Goal: Information Seeking & Learning: Find specific fact

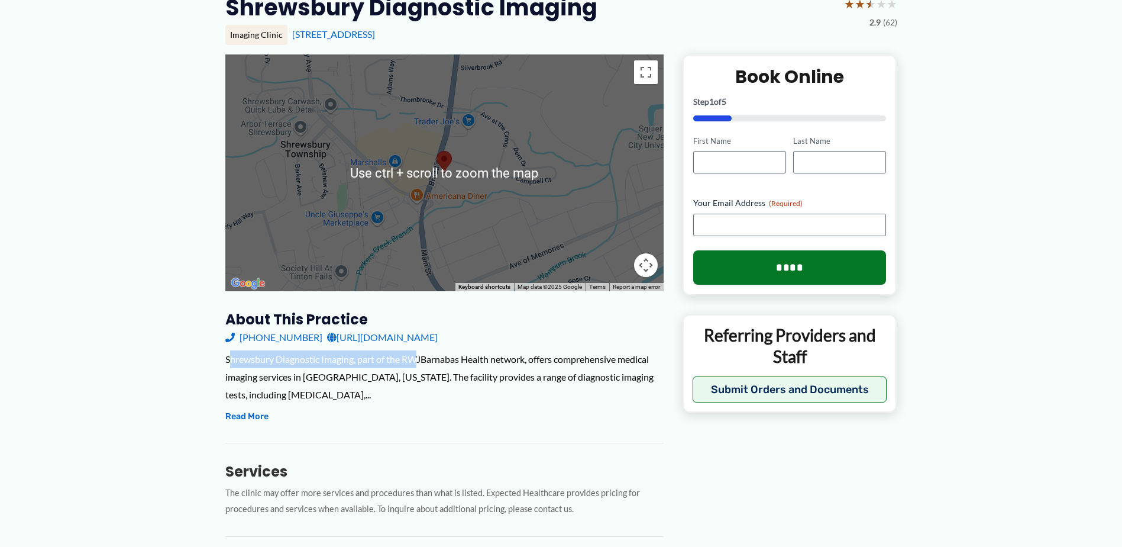
drag, startPoint x: 230, startPoint y: 357, endPoint x: 419, endPoint y: 354, distance: 188.7
click at [419, 354] on div "Shrewsbury Diagnostic Imaging, part of the RWJBarnabas Health network, offers c…" at bounding box center [444, 376] width 438 height 53
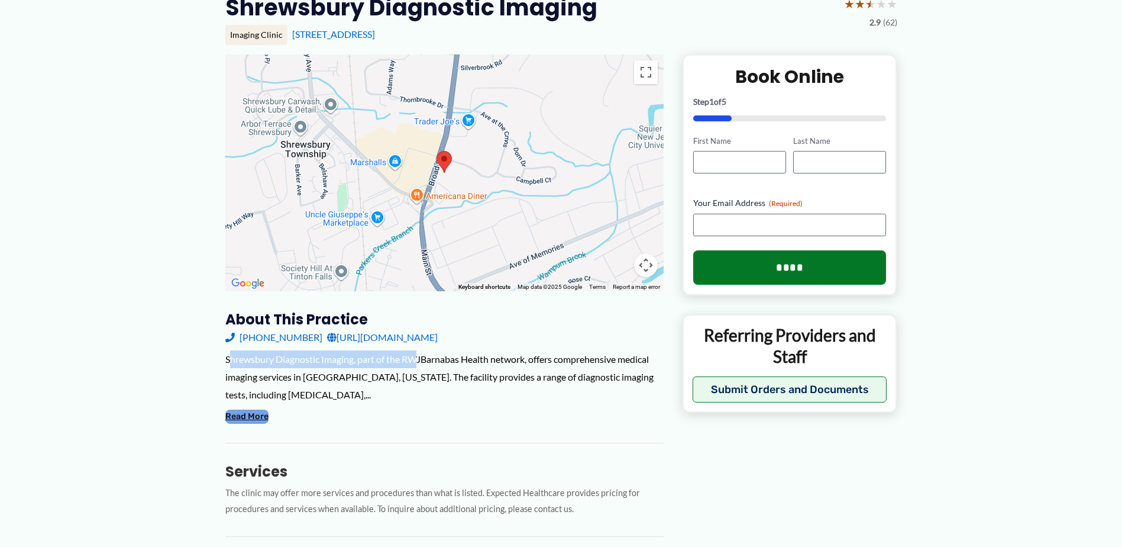
click at [244, 412] on button "Read More" at bounding box center [246, 416] width 43 height 14
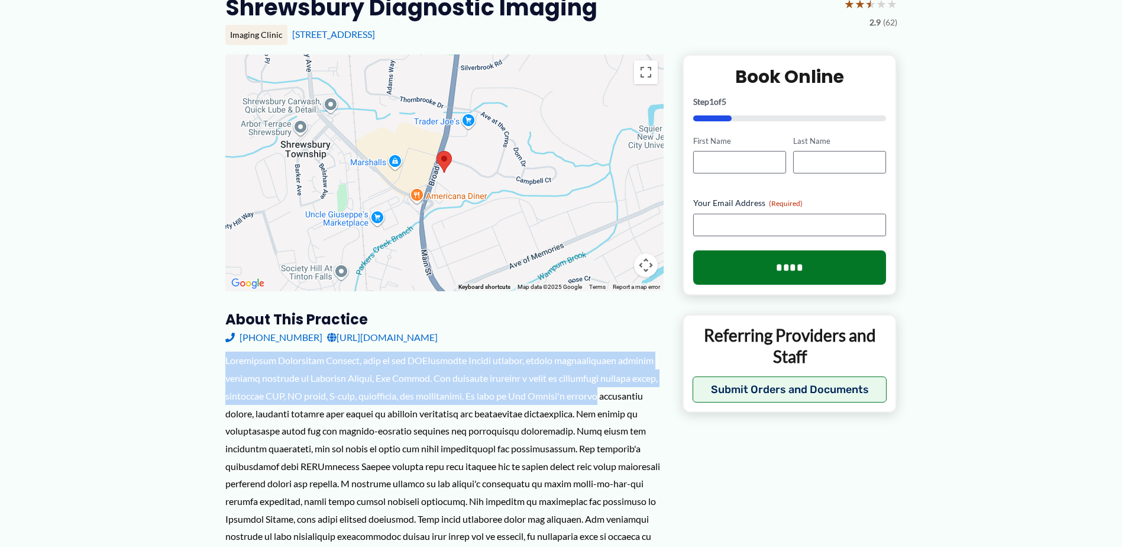
drag, startPoint x: 216, startPoint y: 361, endPoint x: 650, endPoint y: 403, distance: 436.2
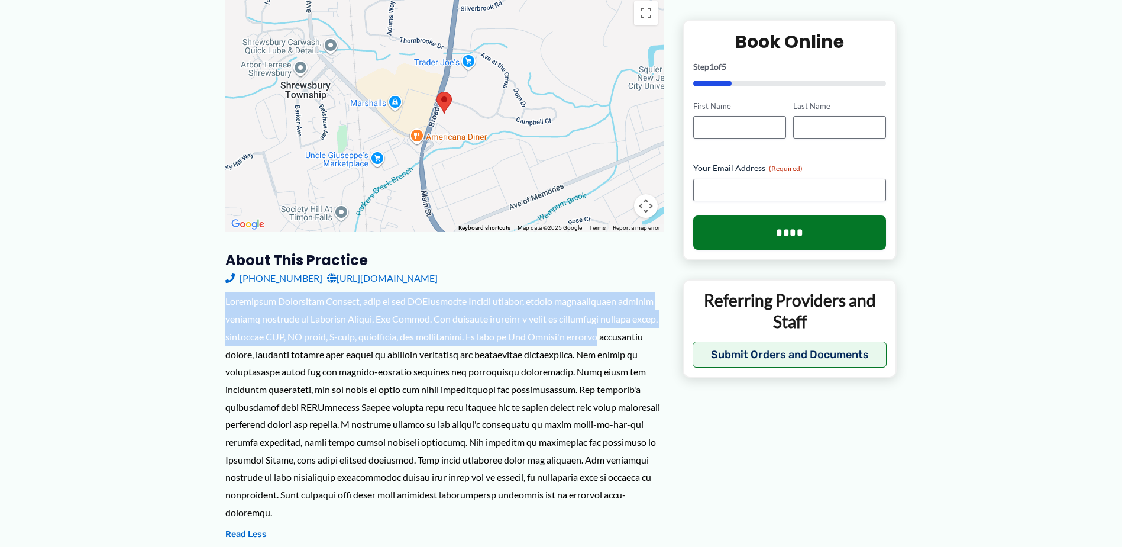
scroll to position [296, 0]
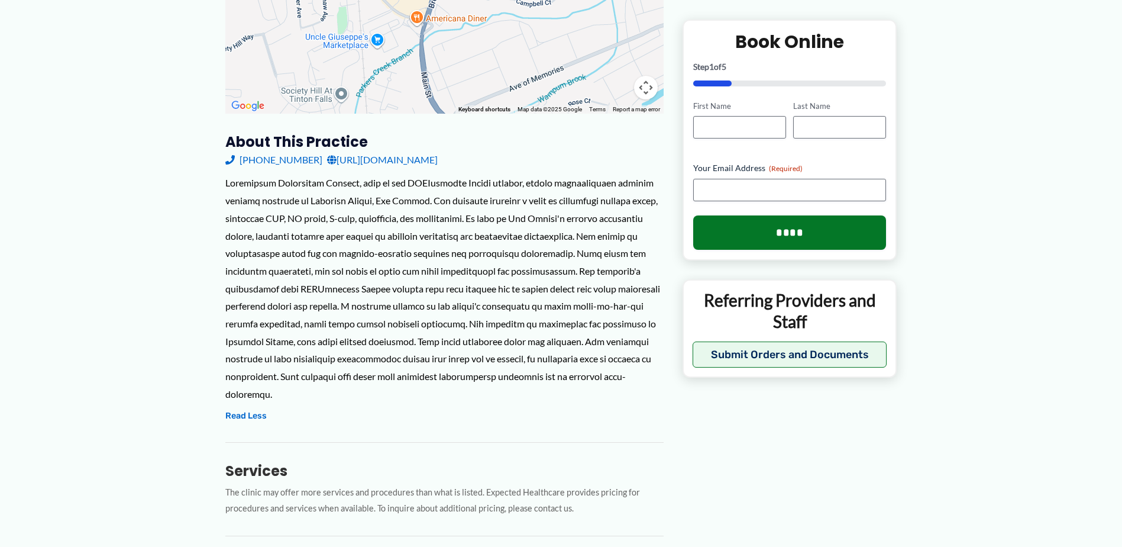
click at [564, 309] on div at bounding box center [444, 288] width 438 height 228
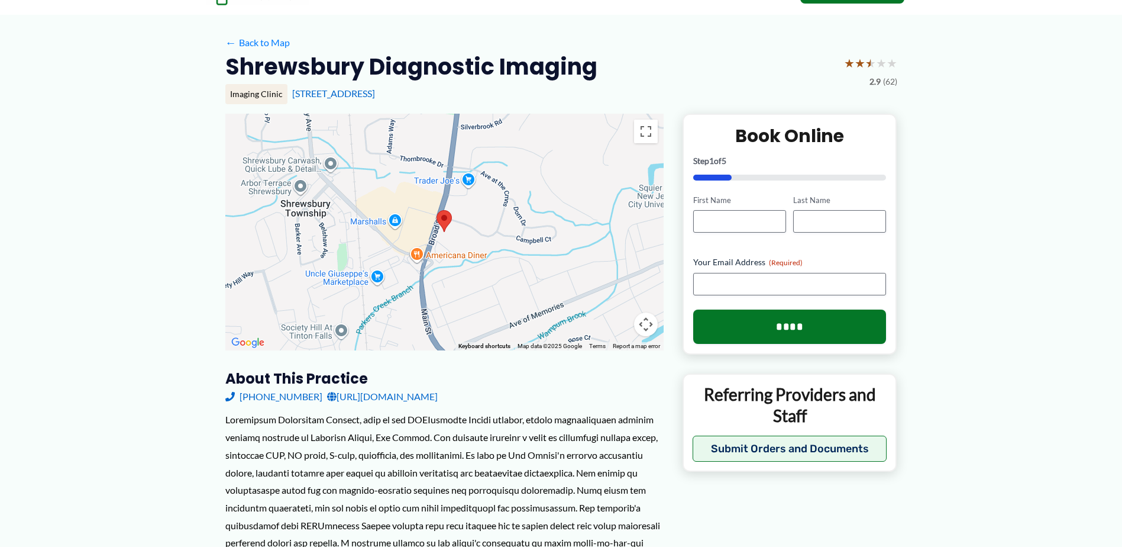
scroll to position [237, 0]
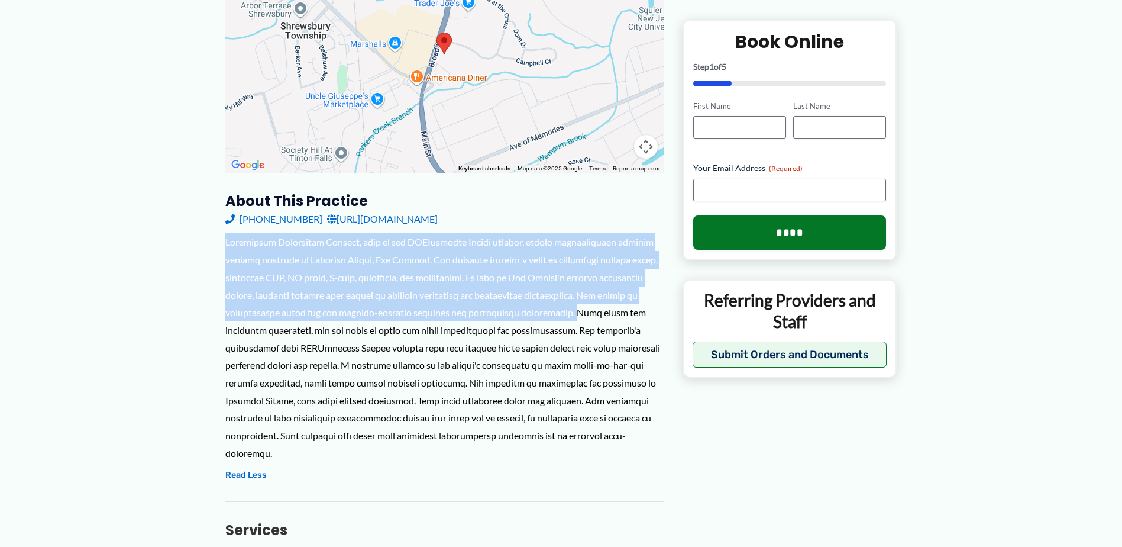
drag, startPoint x: 224, startPoint y: 240, endPoint x: 603, endPoint y: 316, distance: 386.7
drag, startPoint x: 603, startPoint y: 316, endPoint x: 445, endPoint y: 289, distance: 160.2
copy div "Shrewsbury Diagnostic Imaging, part of the RWJBarnabas Health network, offers c…"
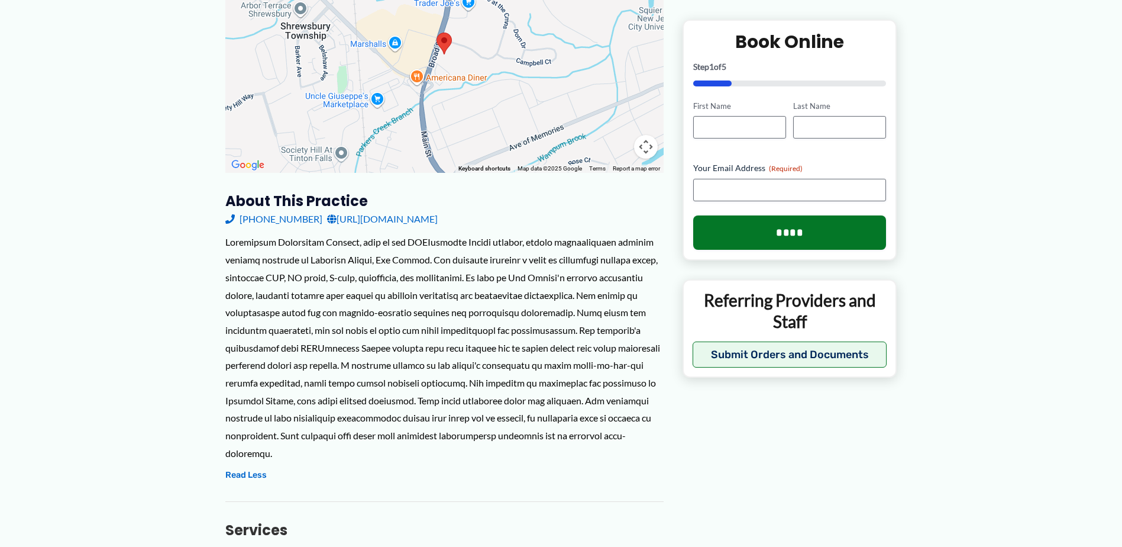
click at [448, 335] on div at bounding box center [444, 347] width 438 height 228
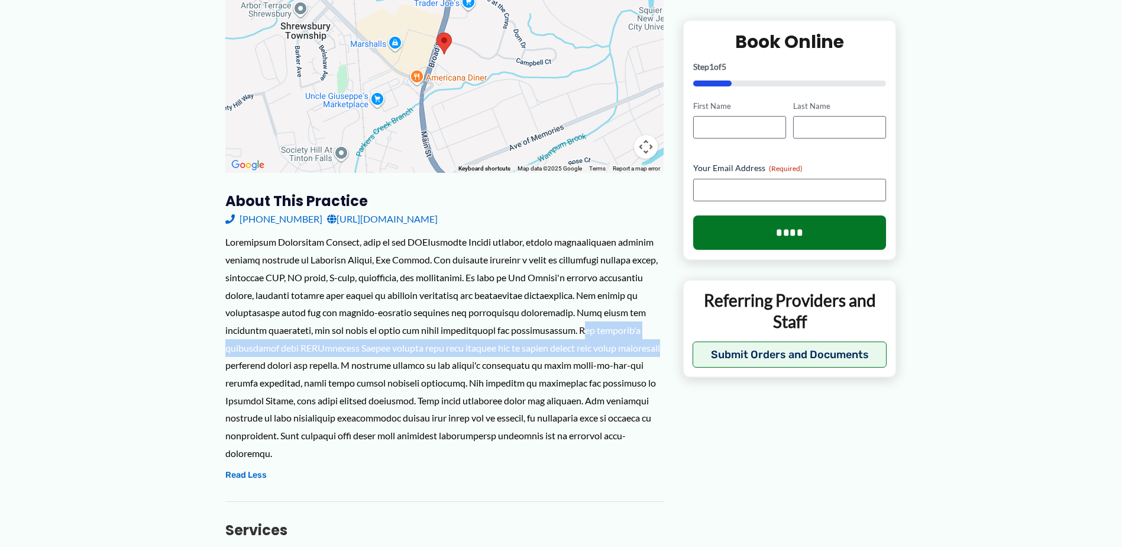
drag, startPoint x: 587, startPoint y: 329, endPoint x: 652, endPoint y: 348, distance: 67.2
click at [652, 348] on div at bounding box center [444, 347] width 438 height 228
drag, startPoint x: 652, startPoint y: 348, endPoint x: 598, endPoint y: 343, distance: 54.1
click at [597, 343] on div at bounding box center [444, 347] width 438 height 228
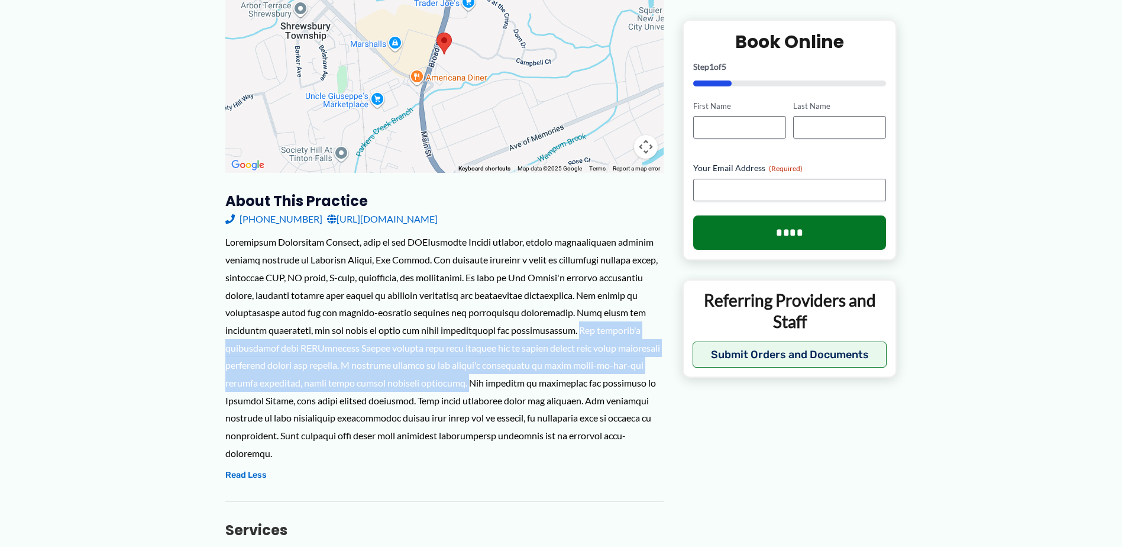
drag, startPoint x: 586, startPoint y: 331, endPoint x: 473, endPoint y: 392, distance: 128.9
click at [473, 392] on div at bounding box center [444, 347] width 438 height 228
drag, startPoint x: 473, startPoint y: 392, endPoint x: 467, endPoint y: 382, distance: 11.2
copy div "The facility's affiliation with RWJBarnabas Health ensures that test results ca…"
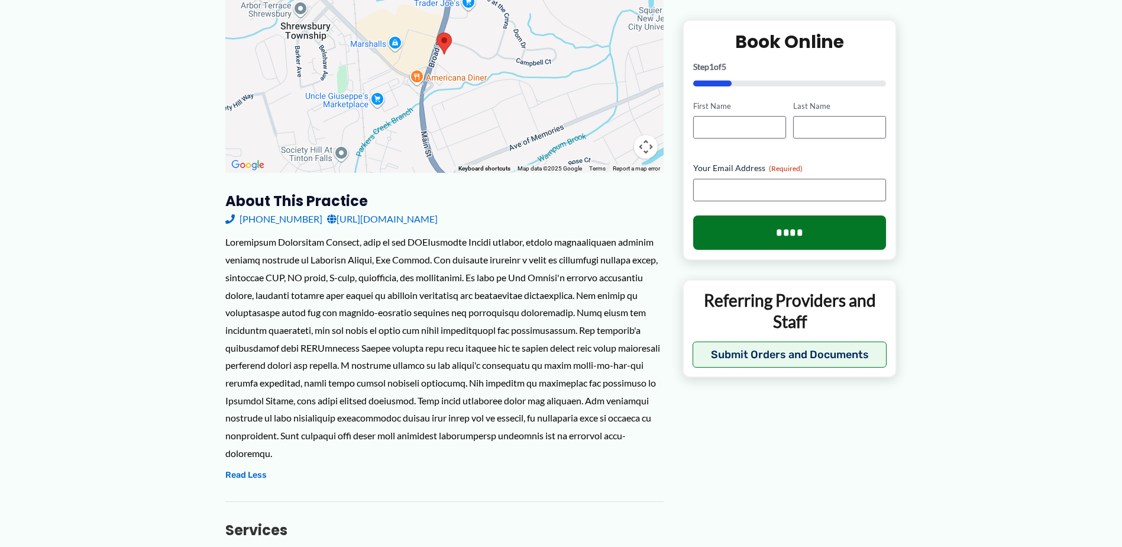
click at [442, 403] on div at bounding box center [444, 347] width 438 height 228
drag, startPoint x: 422, startPoint y: 400, endPoint x: 628, endPoint y: 389, distance: 206.2
click at [628, 389] on div at bounding box center [444, 347] width 438 height 228
drag, startPoint x: 628, startPoint y: 389, endPoint x: 628, endPoint y: 405, distance: 16.0
click at [628, 405] on div at bounding box center [444, 347] width 438 height 228
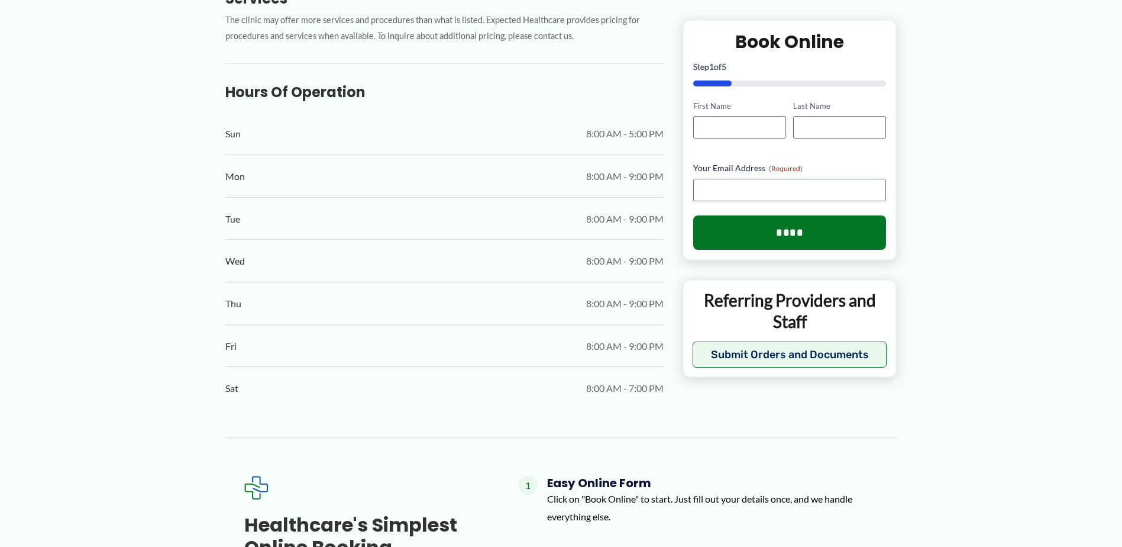
scroll to position [769, 0]
